Goal: Transaction & Acquisition: Book appointment/travel/reservation

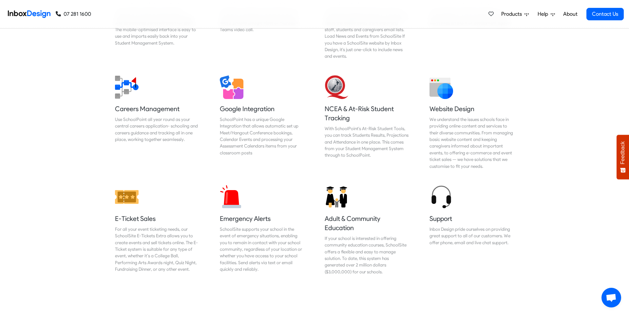
scroll to position [647, 0]
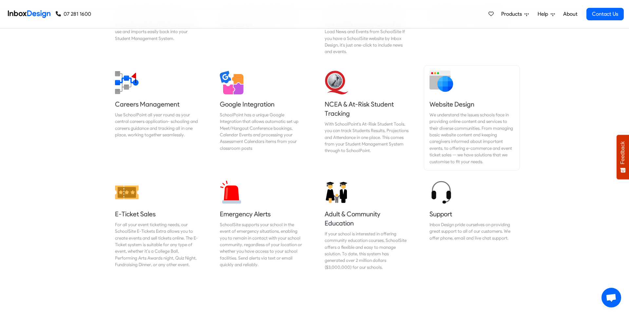
click at [452, 100] on h5 "Website Design" at bounding box center [471, 104] width 85 height 9
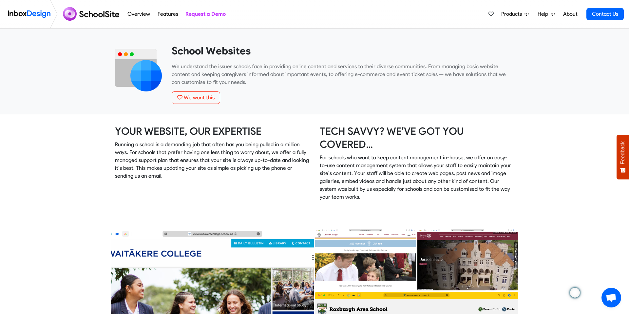
click at [96, 38] on div "School Websites We understand the issues schools face in providing online conte…" at bounding box center [314, 71] width 639 height 86
click at [204, 14] on link "Request a Demo" at bounding box center [205, 14] width 44 height 13
